Goal: Find specific page/section: Find specific page/section

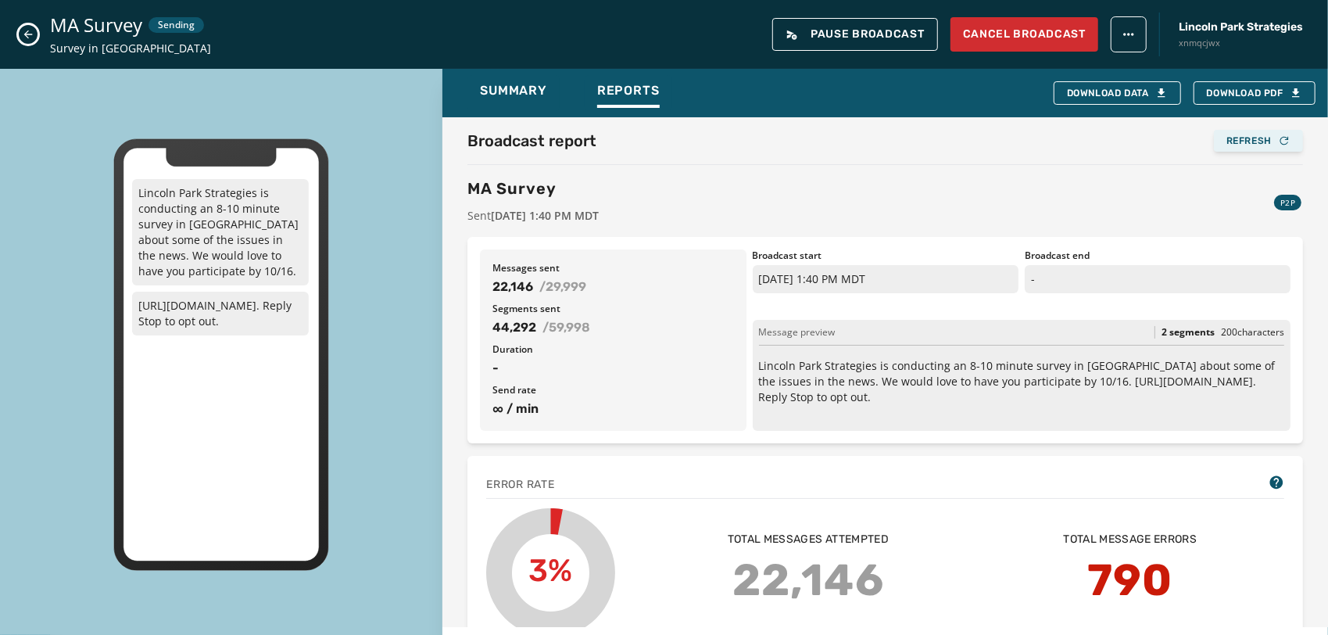
click at [1214, 132] on button "Refresh" at bounding box center [1258, 141] width 89 height 22
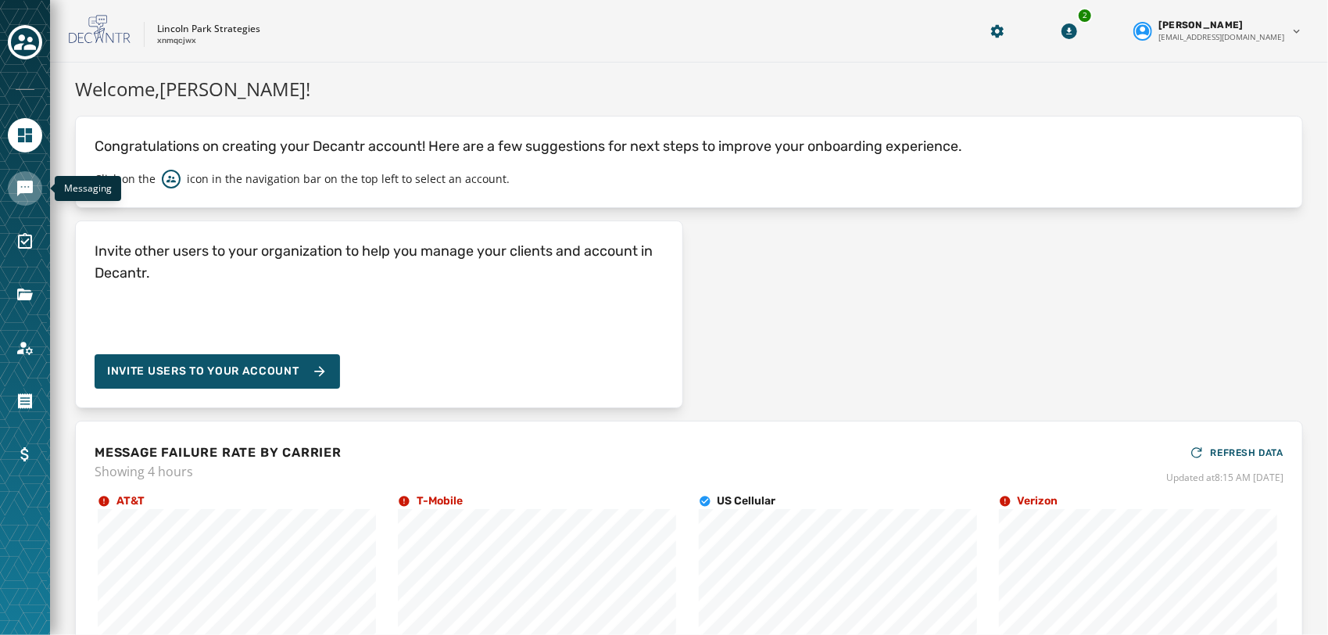
click at [28, 181] on icon "Navigate to Messaging" at bounding box center [25, 189] width 16 height 16
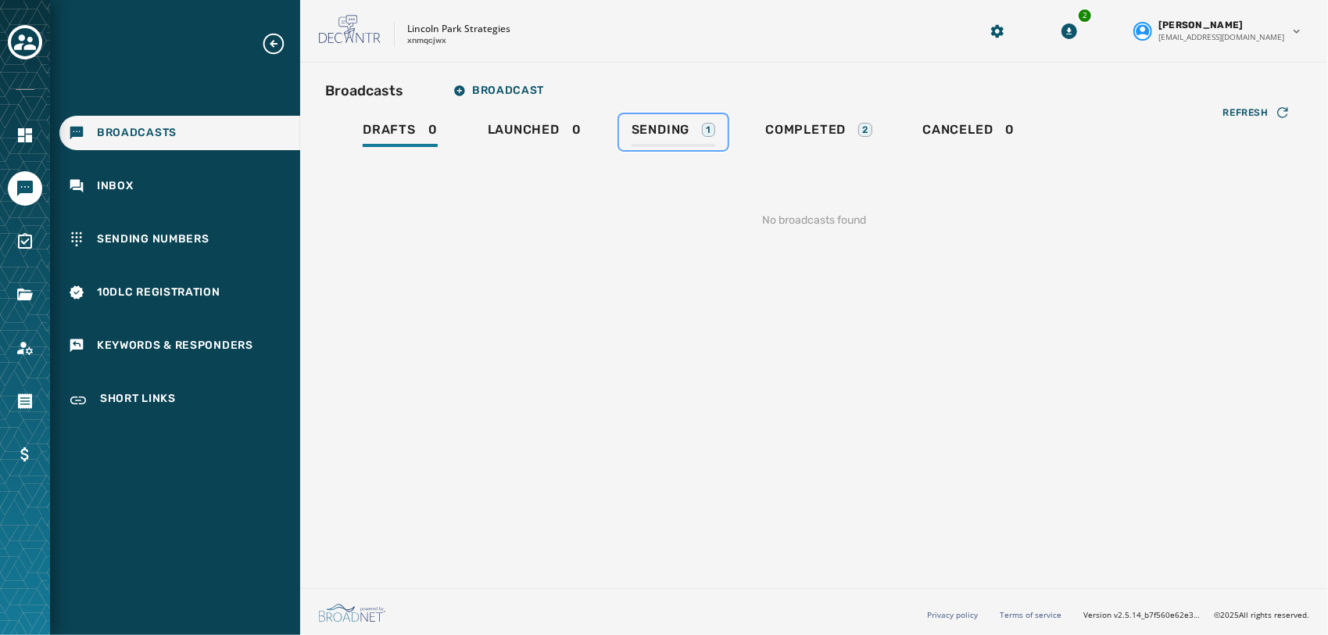
click at [647, 134] on span "Sending" at bounding box center [661, 130] width 59 height 16
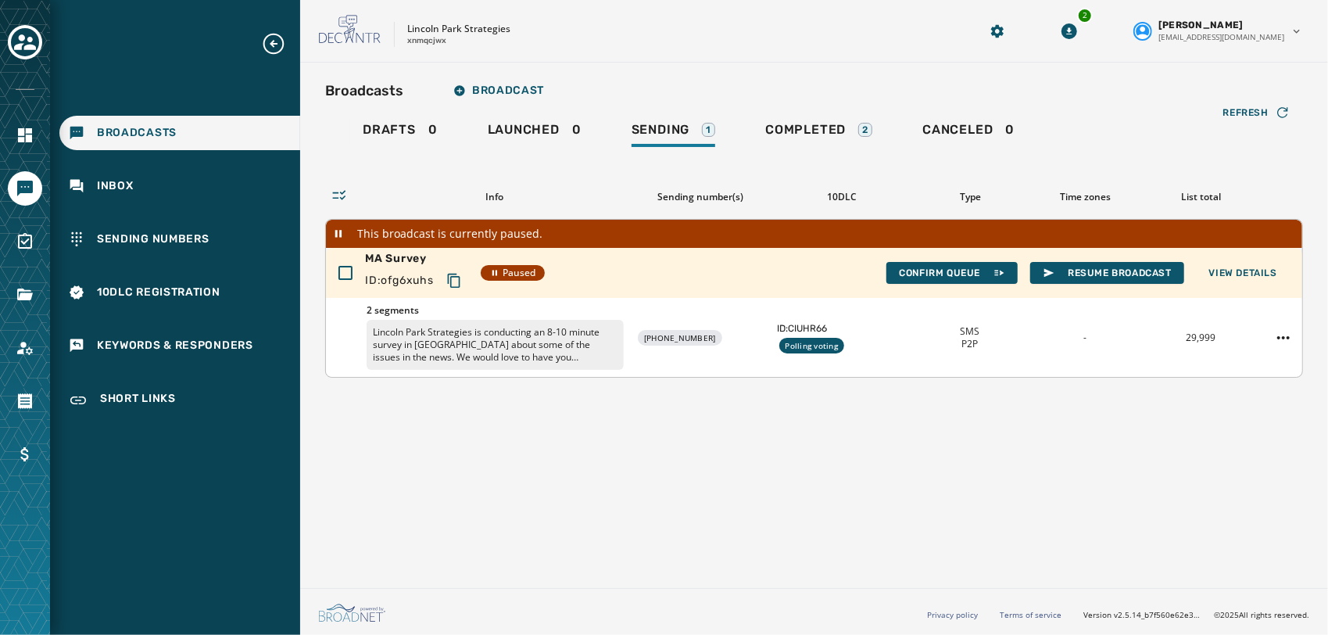
click at [1224, 259] on div "MA Survey ID: ofg6xuhs Paused Confirm Queue Resume Broadcast View Details" at bounding box center [814, 273] width 976 height 50
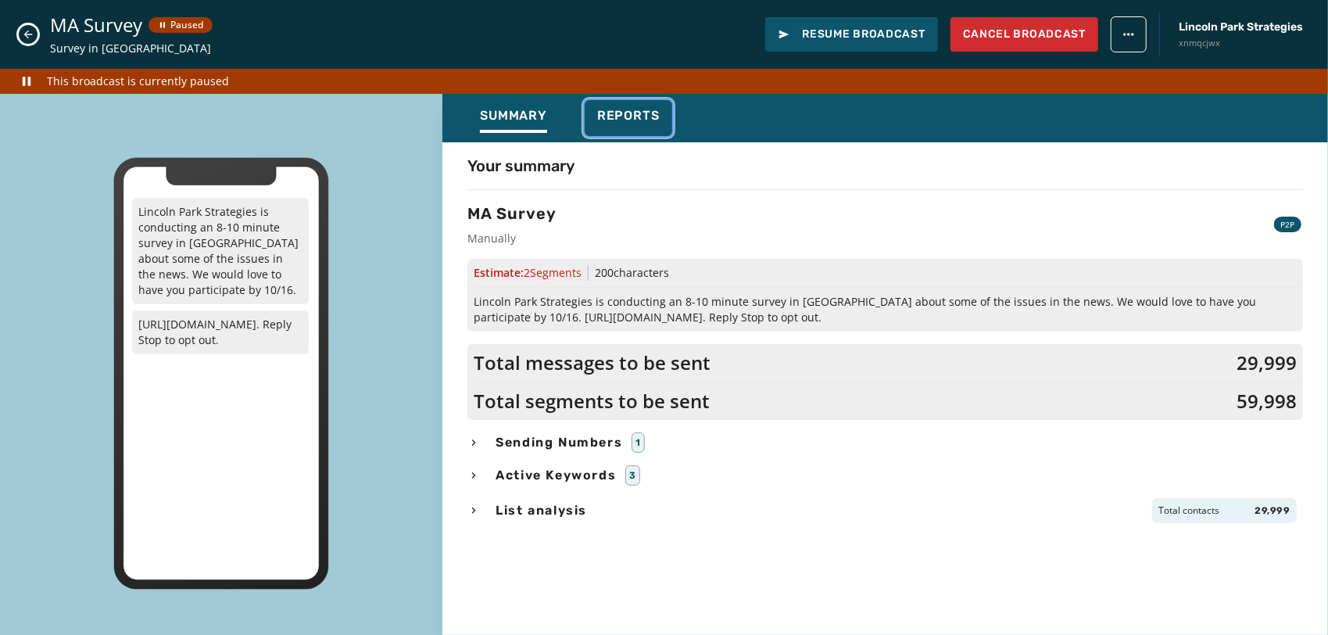
click at [634, 114] on span "Reports" at bounding box center [628, 116] width 63 height 16
